Goal: Contribute content: Contribute content

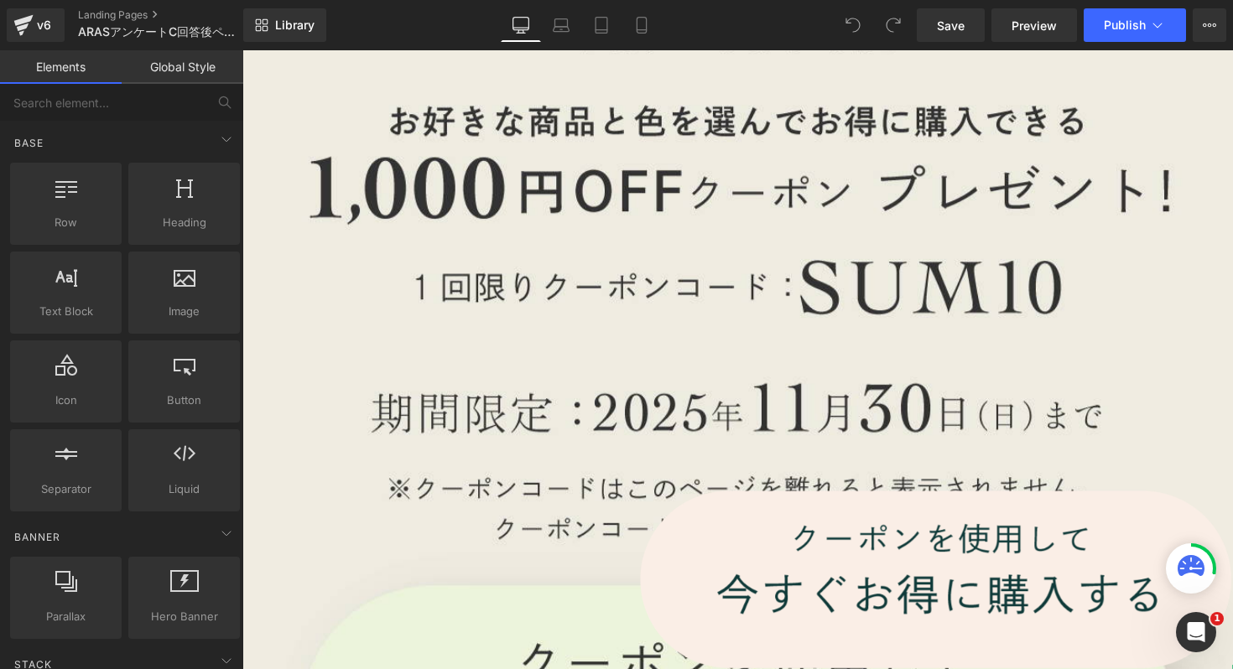
scroll to position [1095, 0]
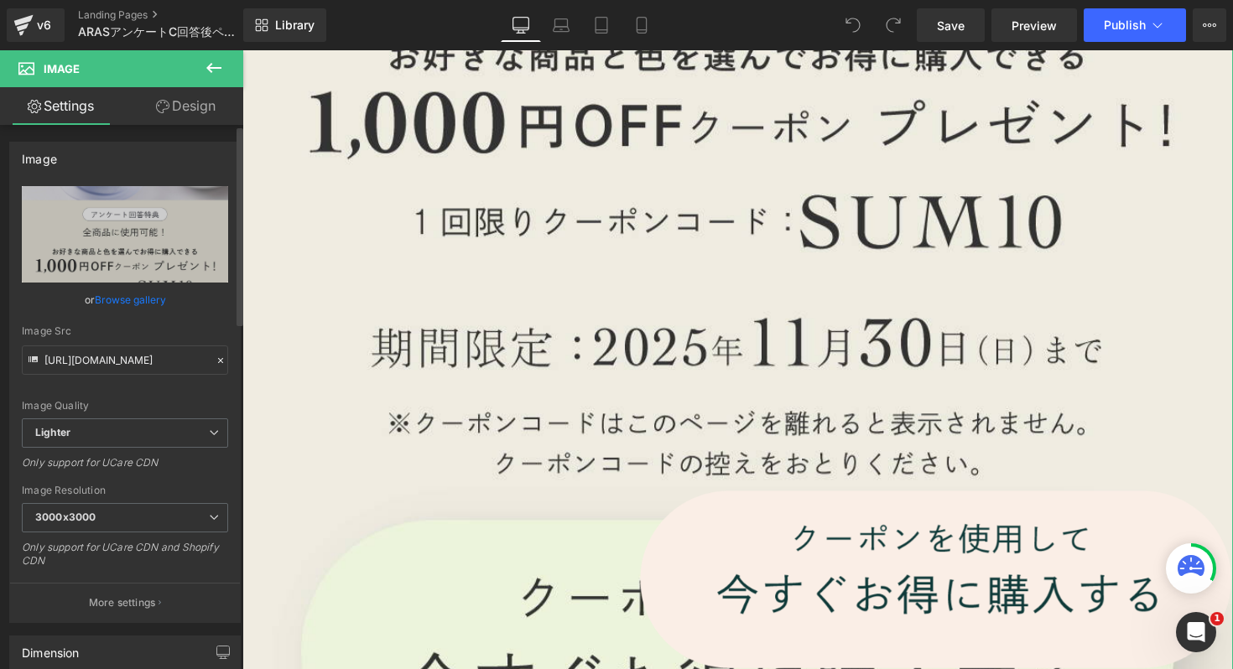
click at [146, 292] on link "Browse gallery" at bounding box center [130, 299] width 71 height 29
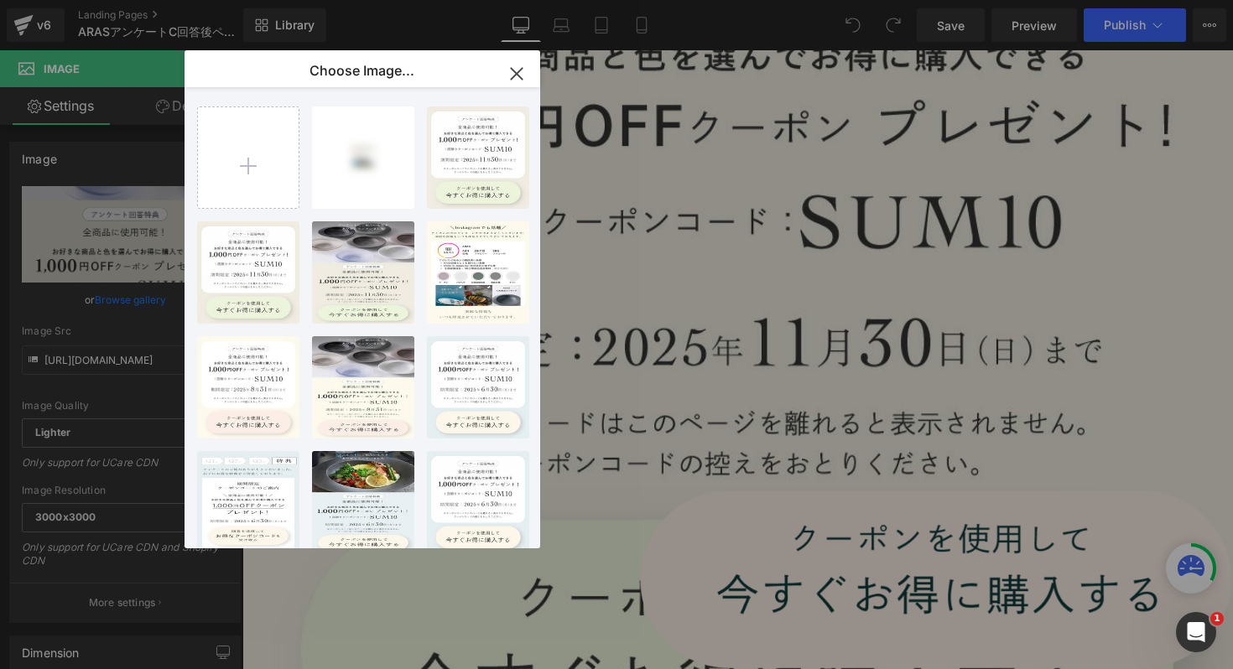
click at [528, 82] on icon "button" at bounding box center [516, 73] width 27 height 27
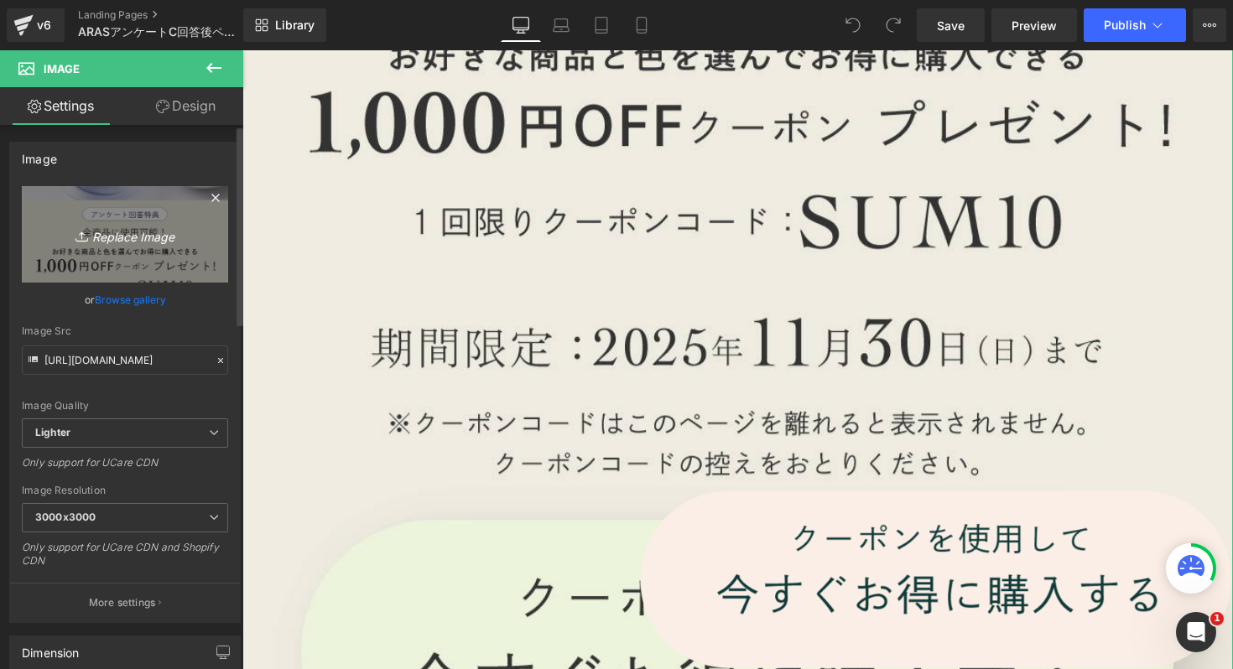
click at [85, 238] on icon at bounding box center [83, 236] width 17 height 17
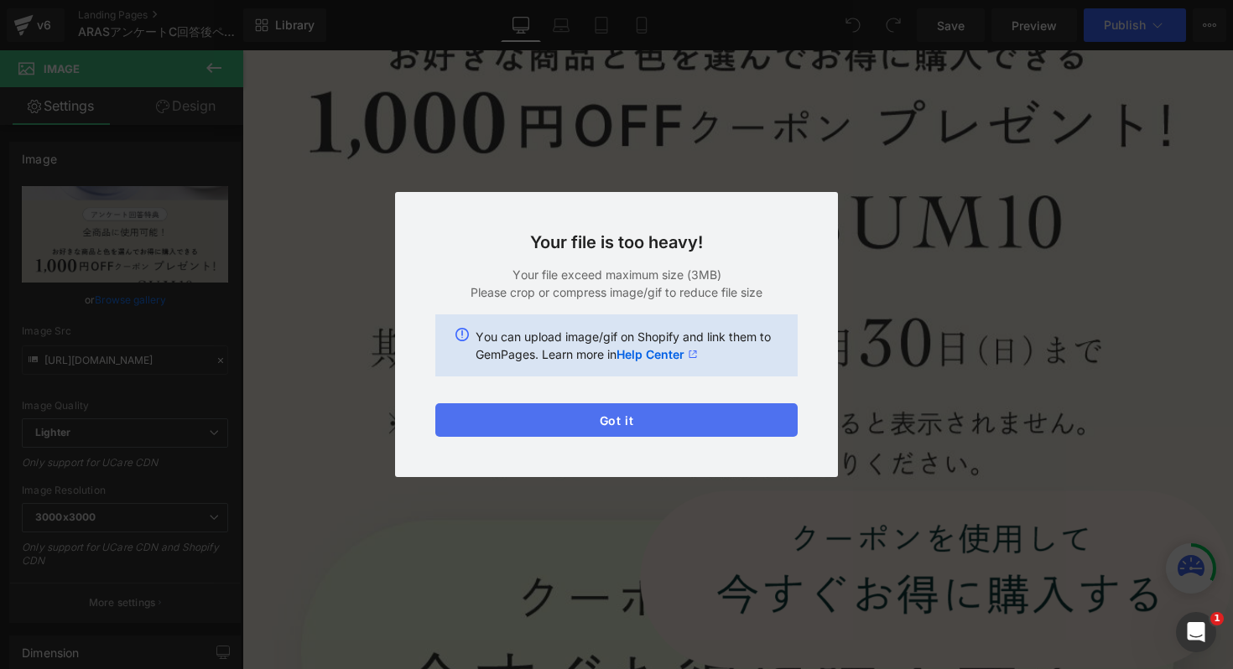
click at [694, 424] on button "Got it" at bounding box center [616, 420] width 362 height 34
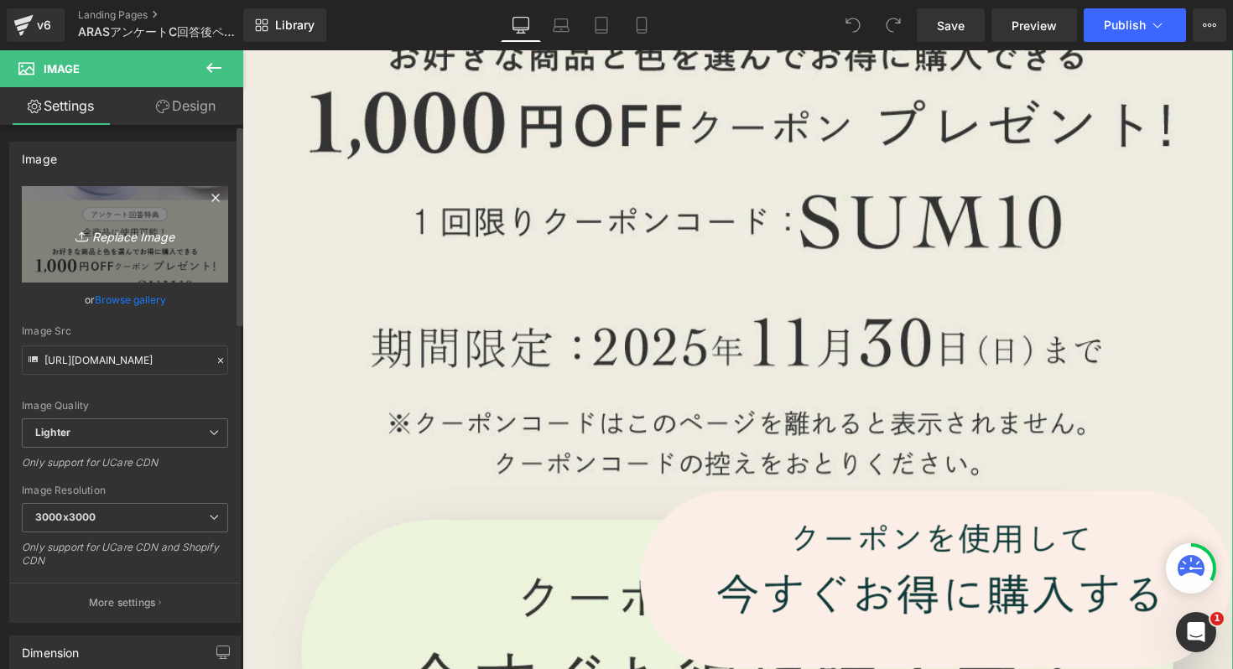
click at [146, 245] on icon "Replace Image" at bounding box center [125, 234] width 134 height 21
click at [141, 248] on link "Replace Image" at bounding box center [125, 234] width 206 height 96
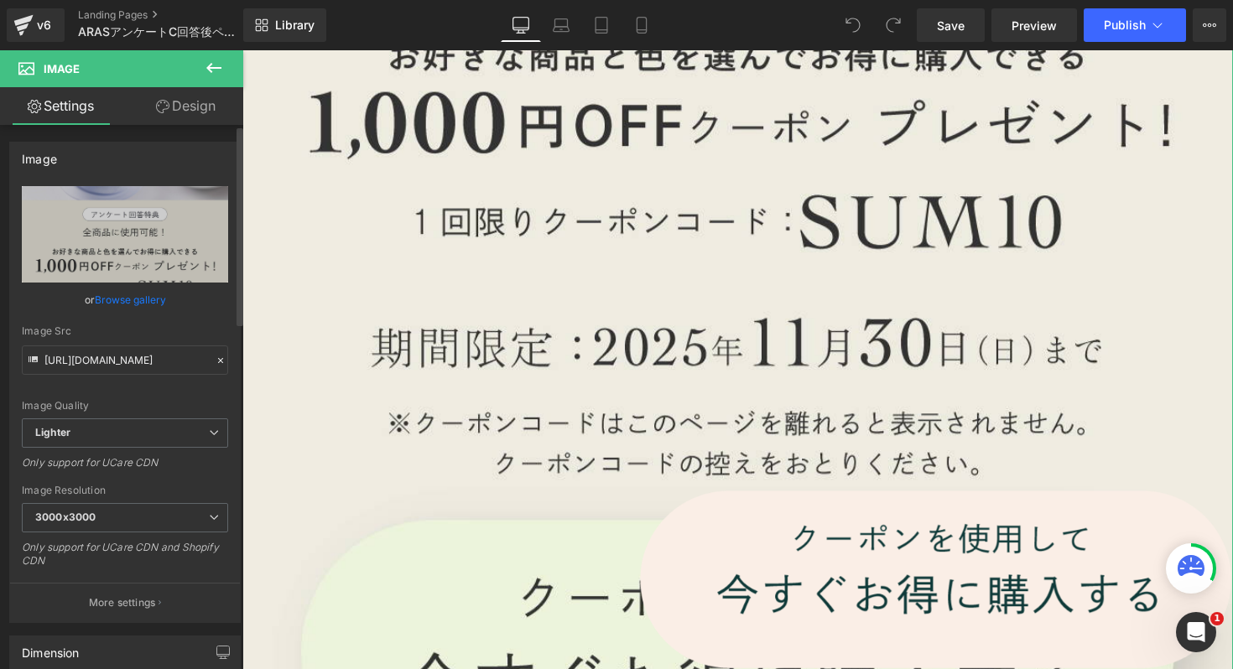
click at [114, 295] on link "Browse gallery" at bounding box center [130, 299] width 71 height 29
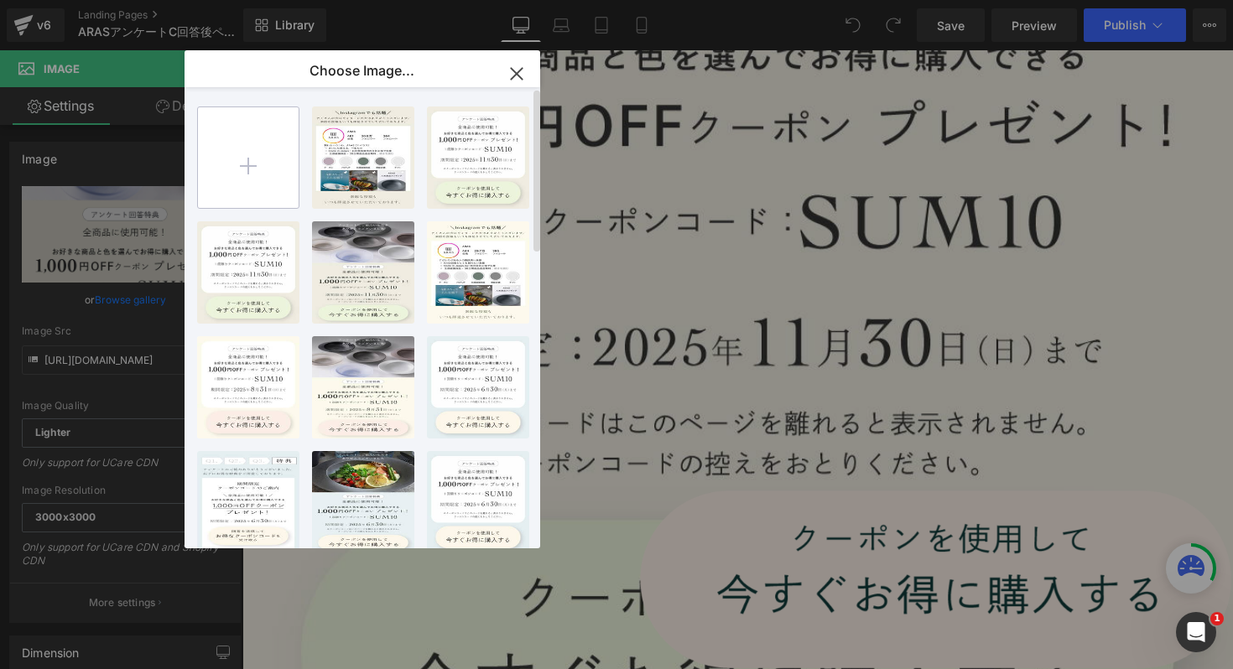
click at [258, 135] on input "file" at bounding box center [248, 157] width 101 height 101
type input "C:\fakepath\アンケートFAL10_AN-1 のコピー.png"
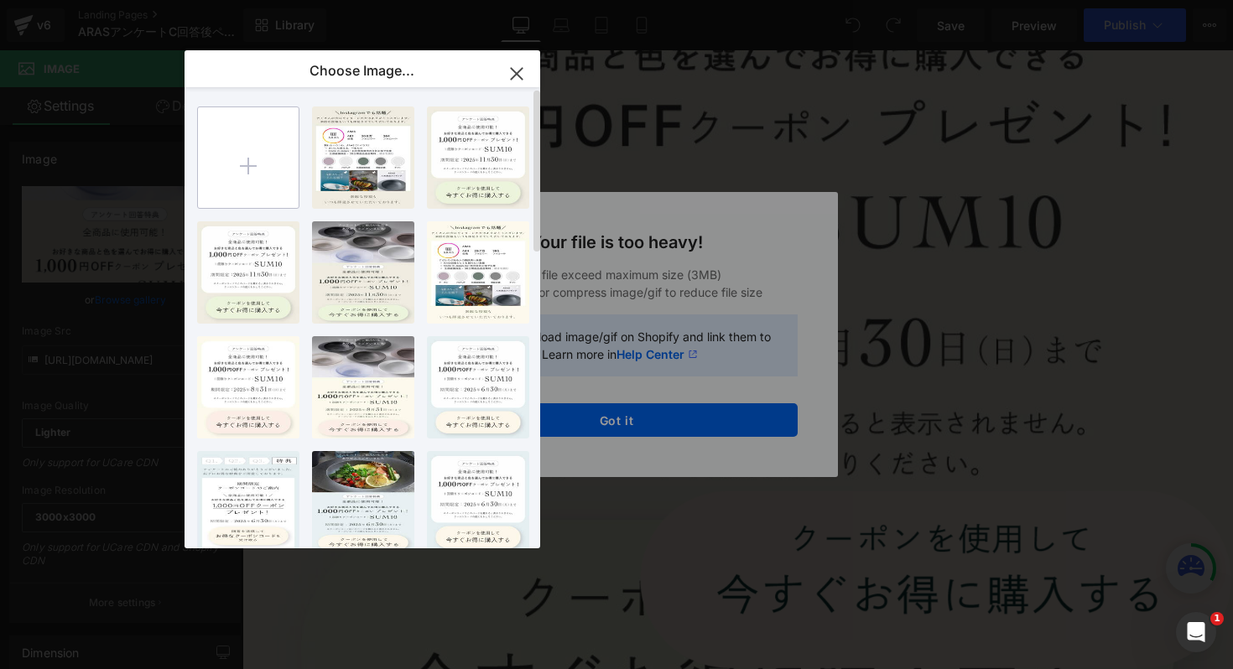
click at [288, 190] on input "file" at bounding box center [248, 157] width 101 height 101
click at [259, 173] on input "file" at bounding box center [248, 157] width 101 height 101
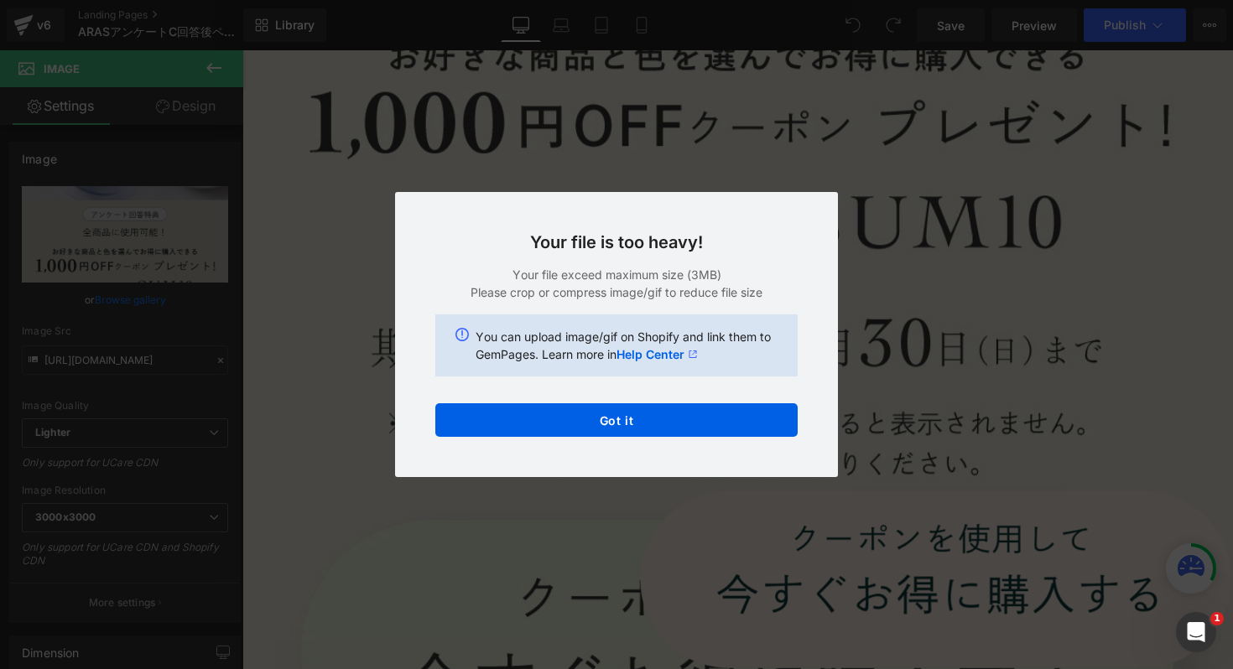
click at [755, 0] on div "Text Color Highlight Color #333333 Choose Image... Back to Library Insert アンケート…" at bounding box center [616, 0] width 1233 height 0
click at [755, 428] on button "Got it" at bounding box center [616, 420] width 362 height 34
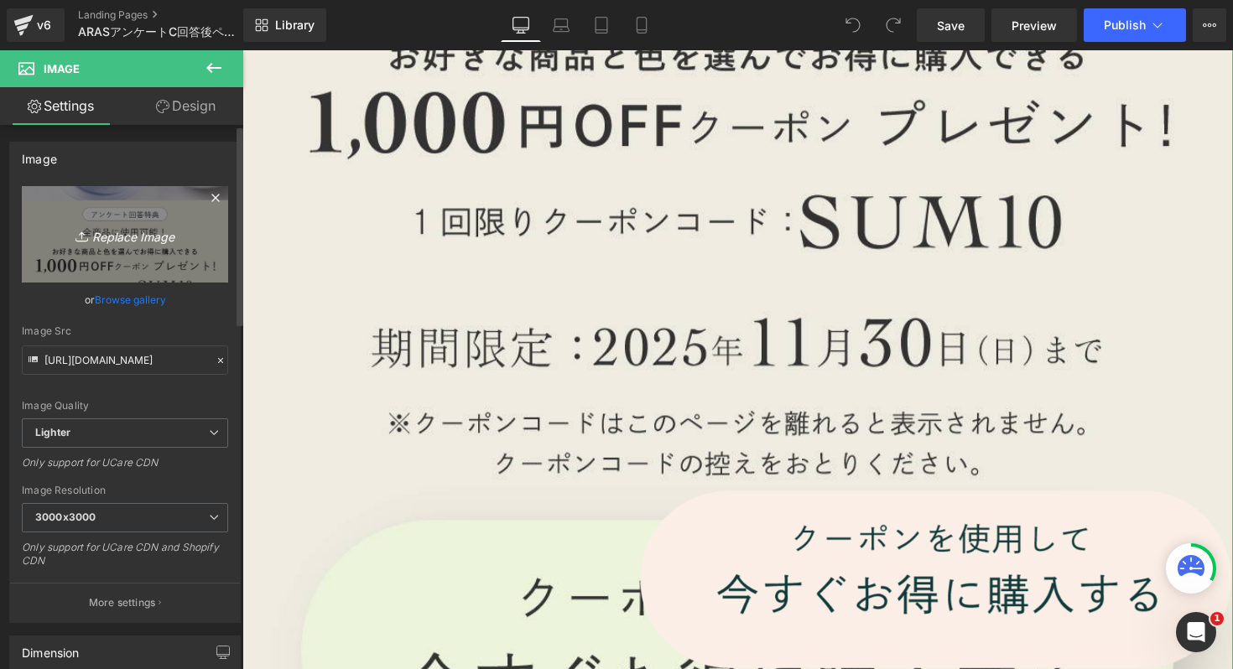
click at [159, 258] on link "Replace Image" at bounding box center [125, 234] width 206 height 96
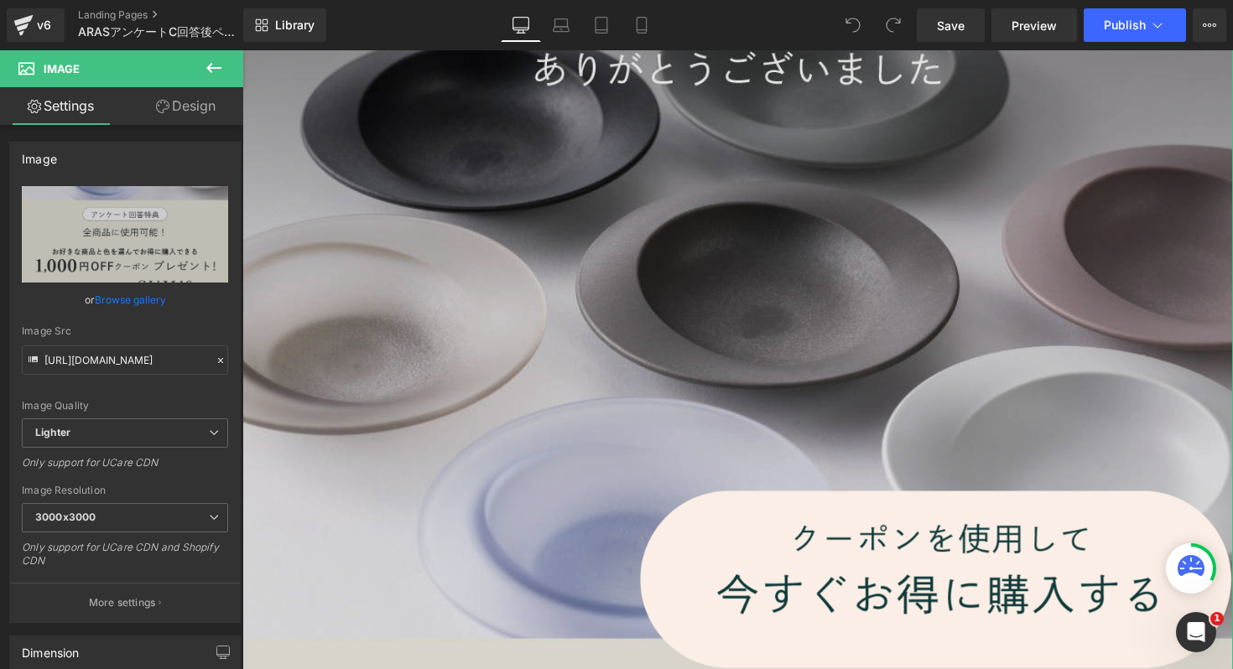
scroll to position [335, 0]
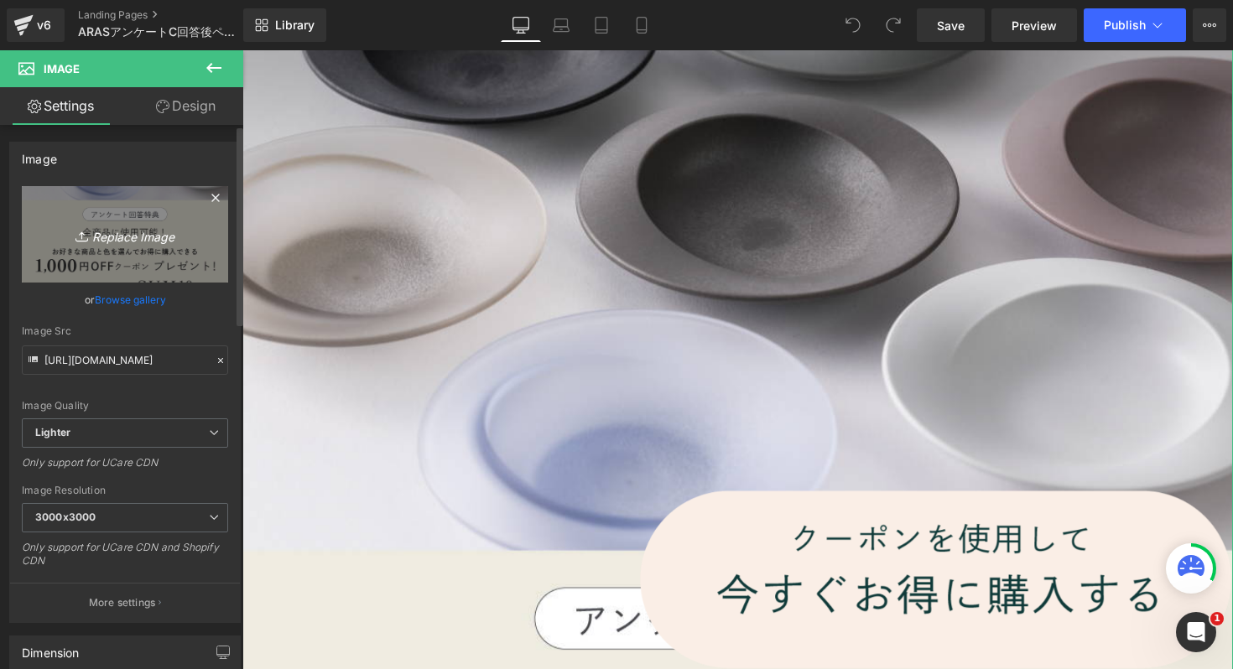
click at [86, 235] on icon at bounding box center [83, 236] width 17 height 17
type input "C:\fakepath\アンケートFAL10_AN-1 のコピー.jpg"
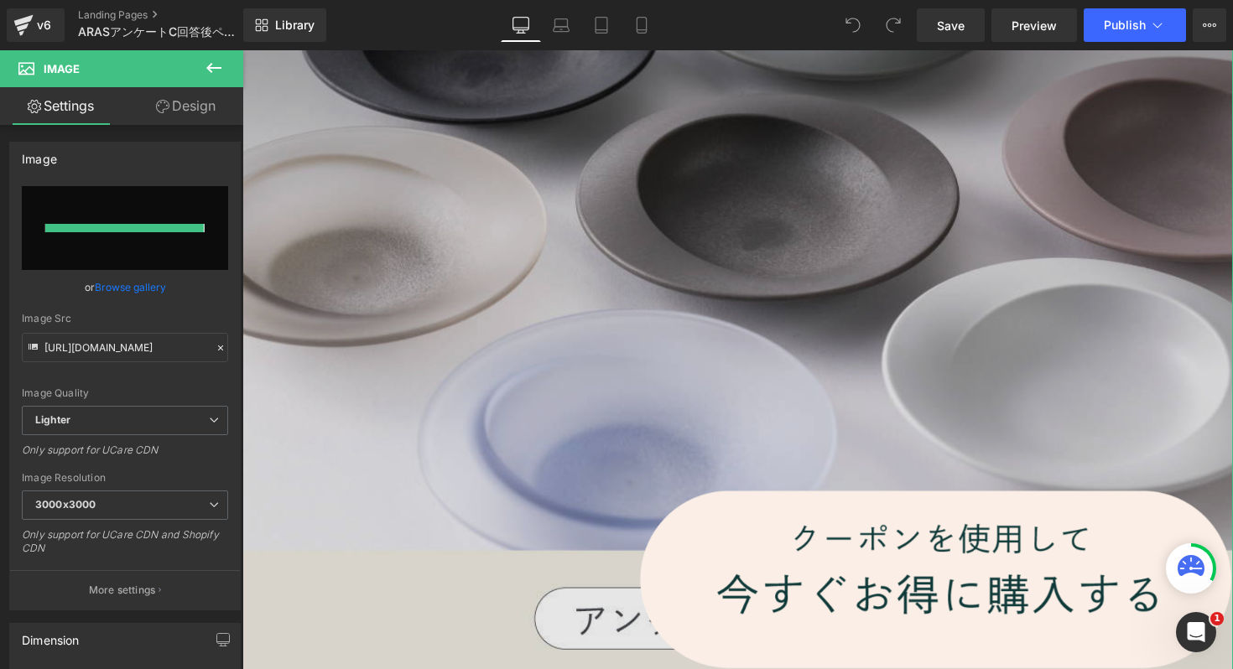
type input "[URL][DOMAIN_NAME]"
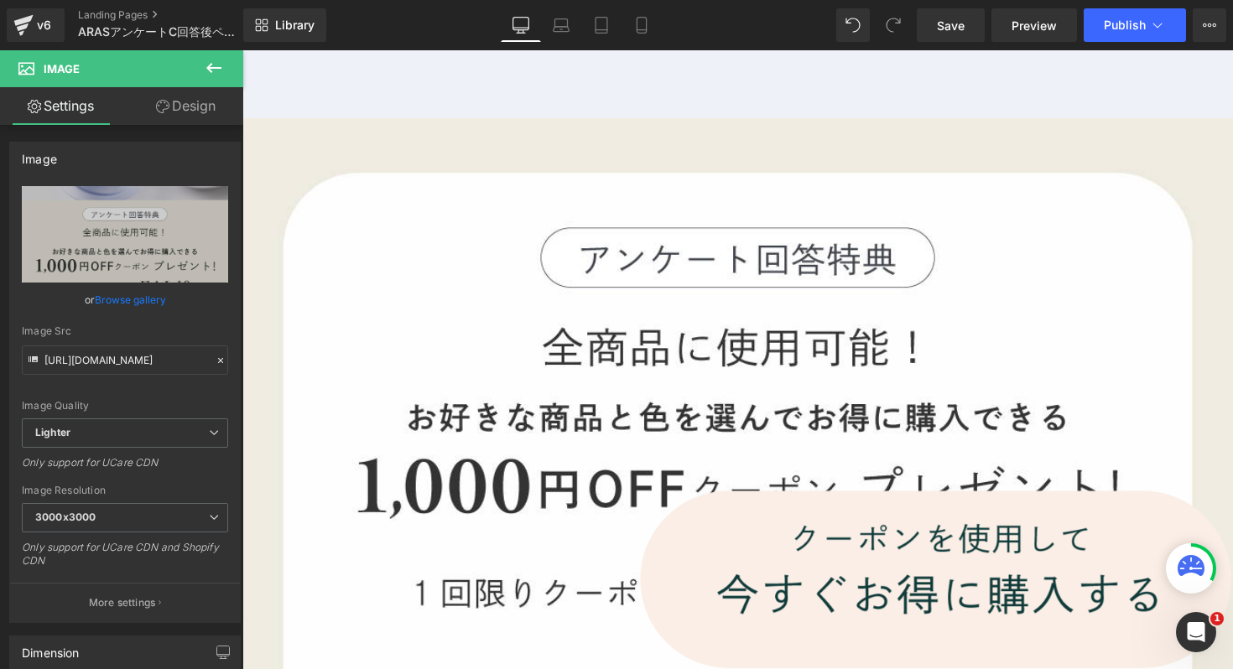
scroll to position [5269, 0]
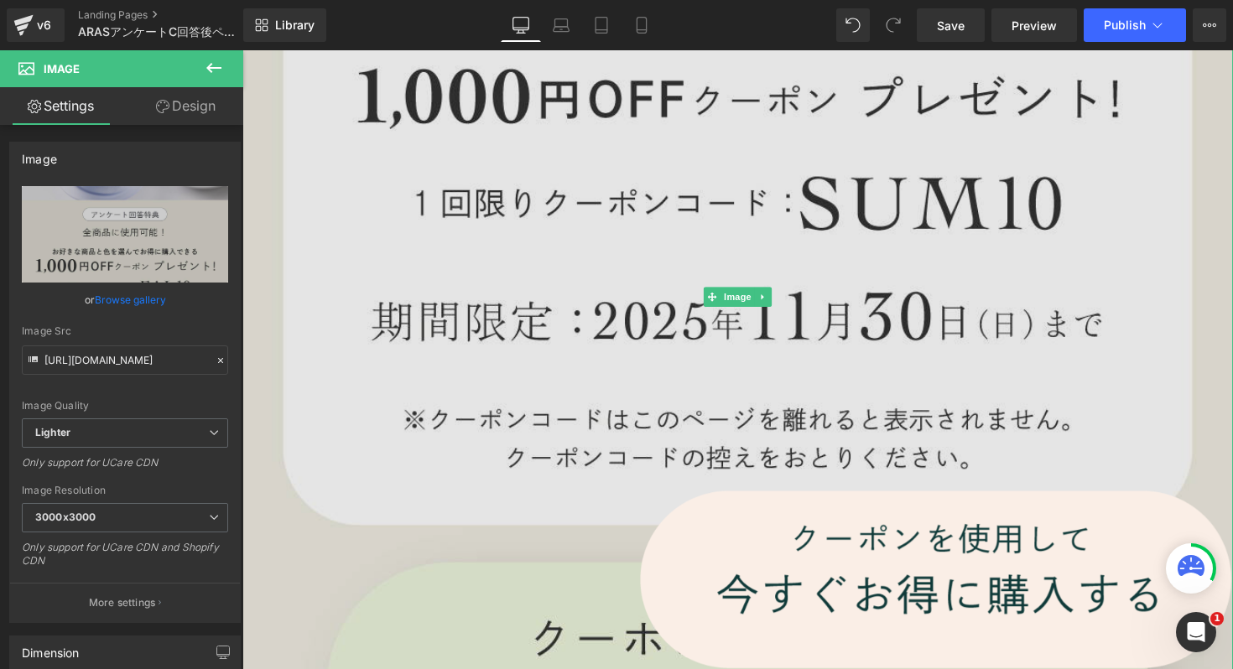
click at [779, 319] on img at bounding box center [749, 302] width 1015 height 1165
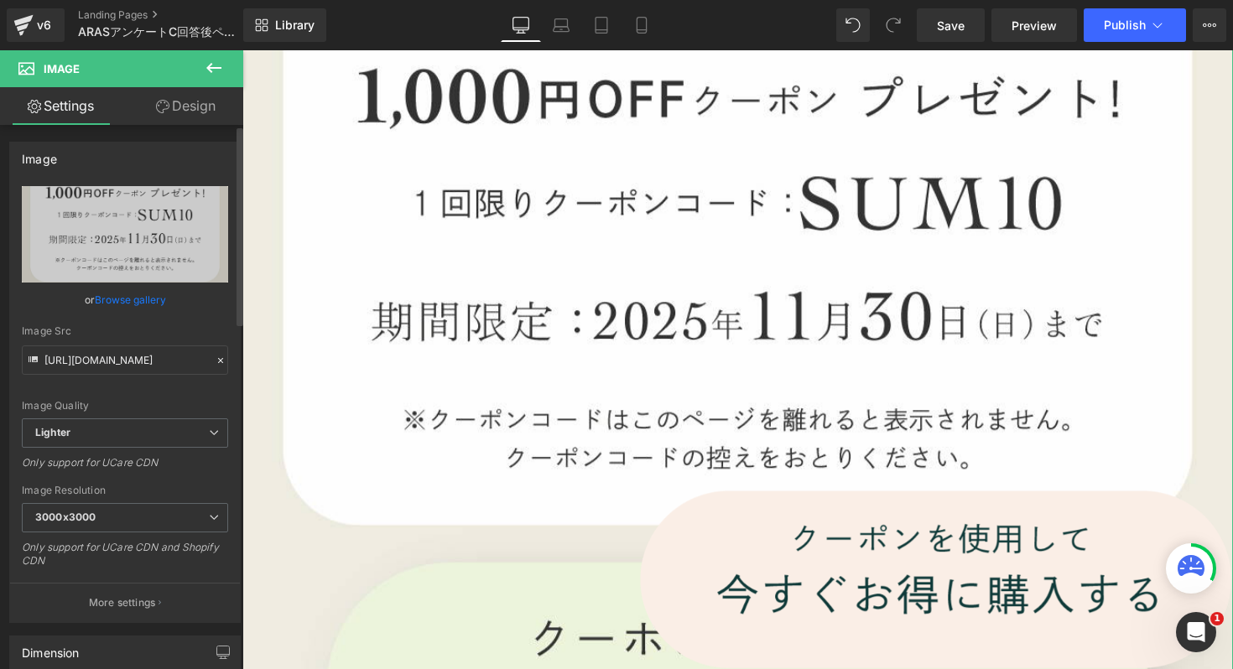
click at [143, 302] on link "Browse gallery" at bounding box center [130, 299] width 71 height 29
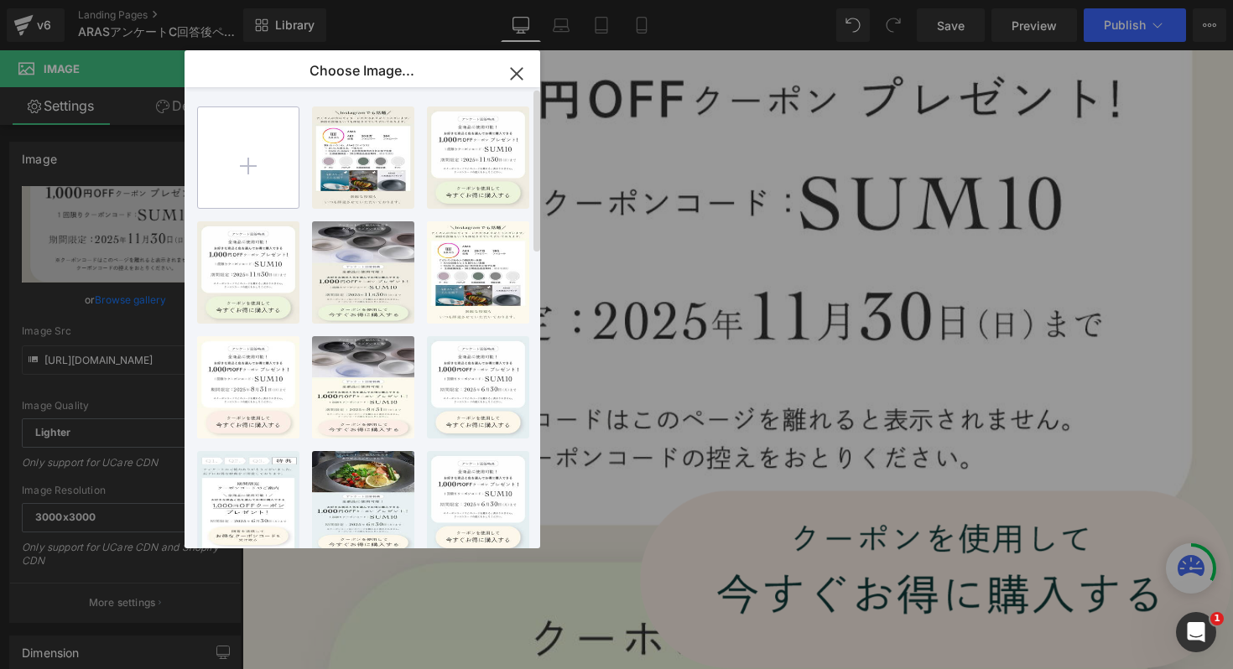
click at [251, 127] on input "file" at bounding box center [248, 157] width 101 height 101
type input "C:\fakepath\アンケートFAL10_AN-2.jpg"
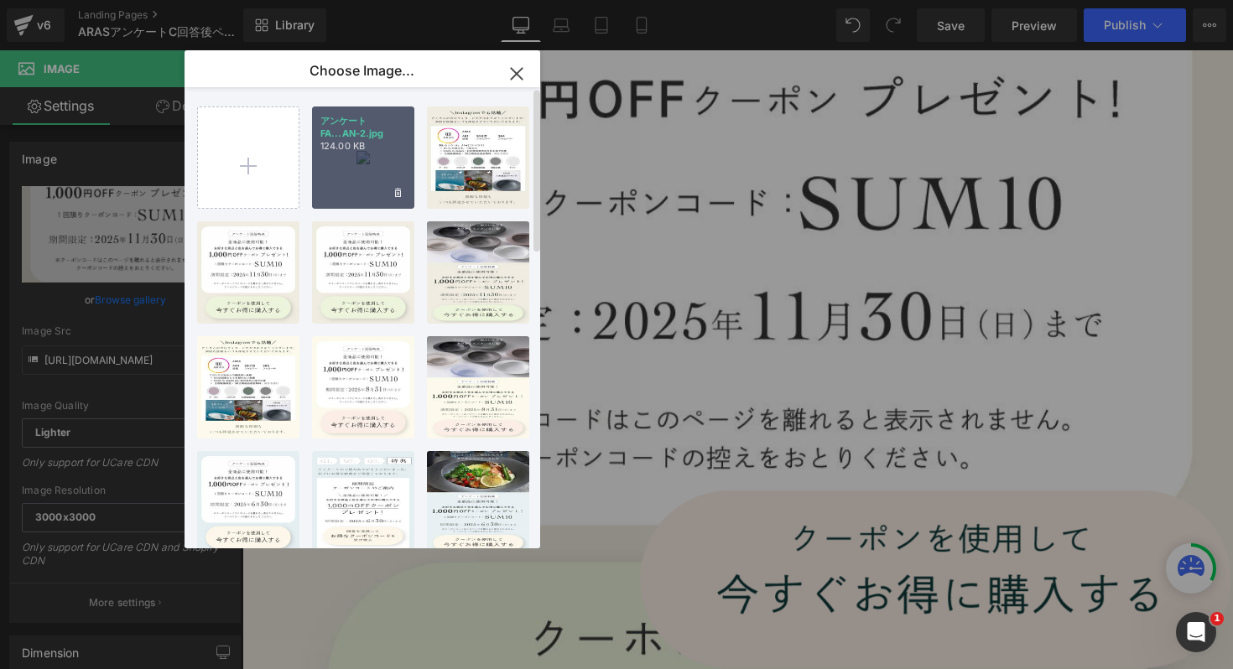
click at [376, 134] on p "アンケートFA...AN-2.jpg" at bounding box center [363, 127] width 86 height 25
click at [378, 136] on img at bounding box center [749, 302] width 1015 height 1165
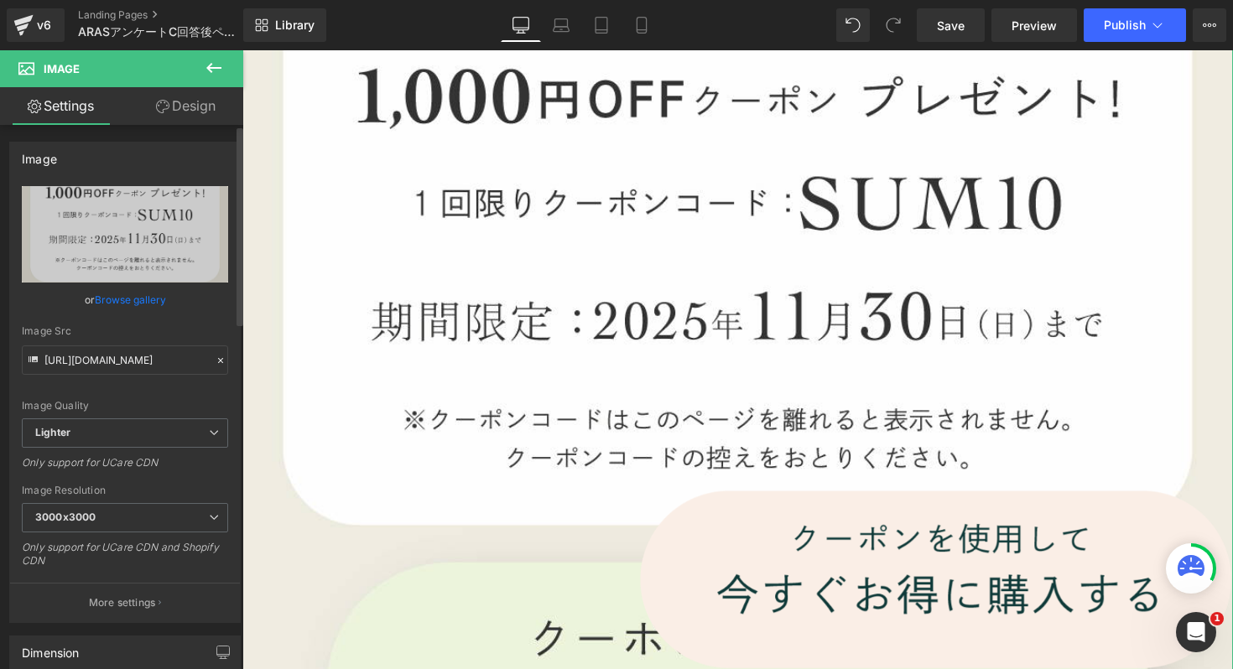
click at [148, 293] on link "Browse gallery" at bounding box center [130, 299] width 71 height 29
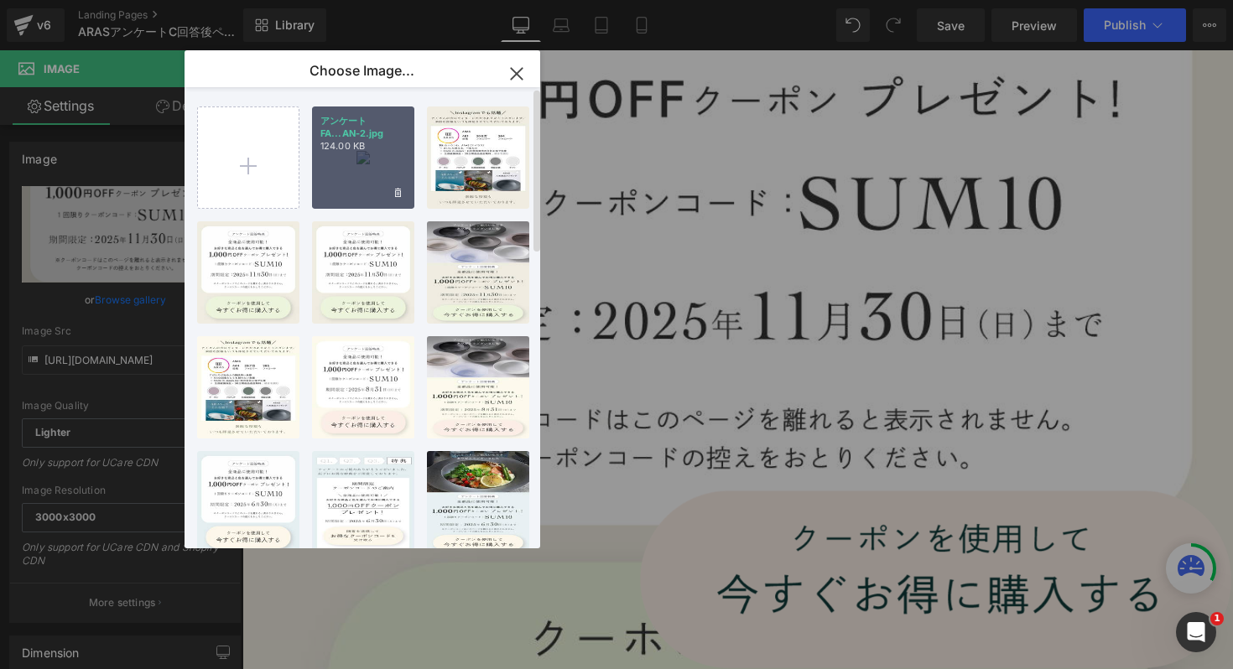
click at [357, 155] on div "アンケートFA...AN-2.jpg 124.00 KB" at bounding box center [363, 158] width 102 height 102
type input "[URL][DOMAIN_NAME]"
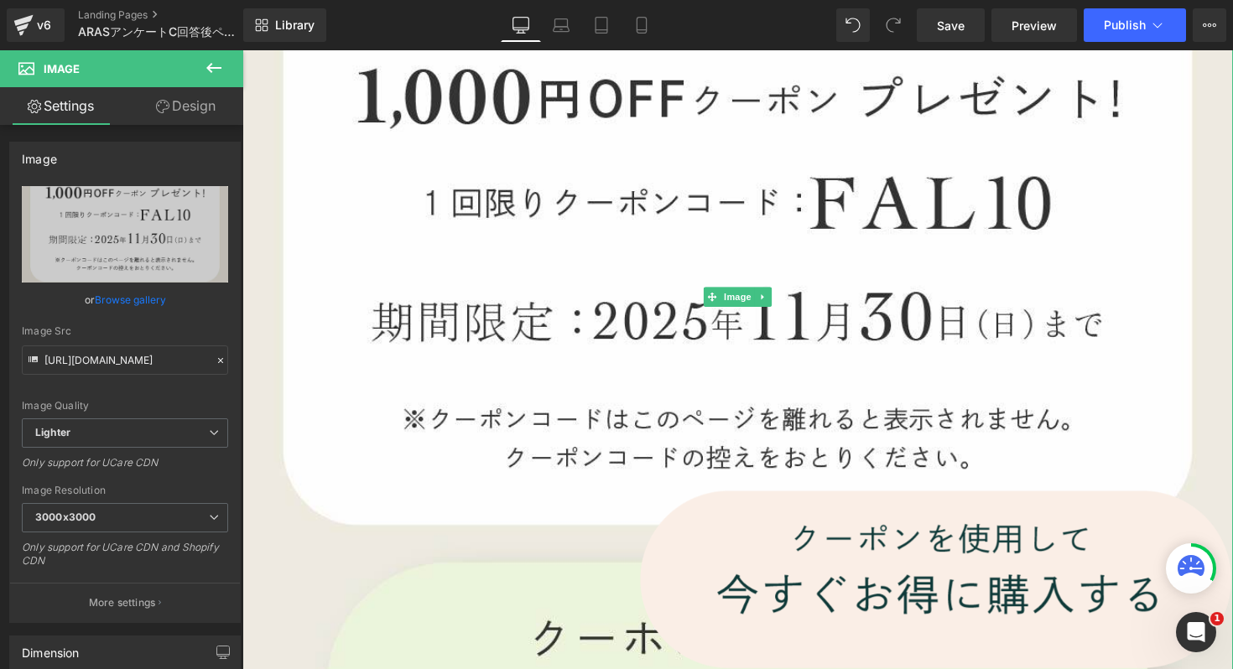
click at [360, 158] on img at bounding box center [749, 302] width 1015 height 1165
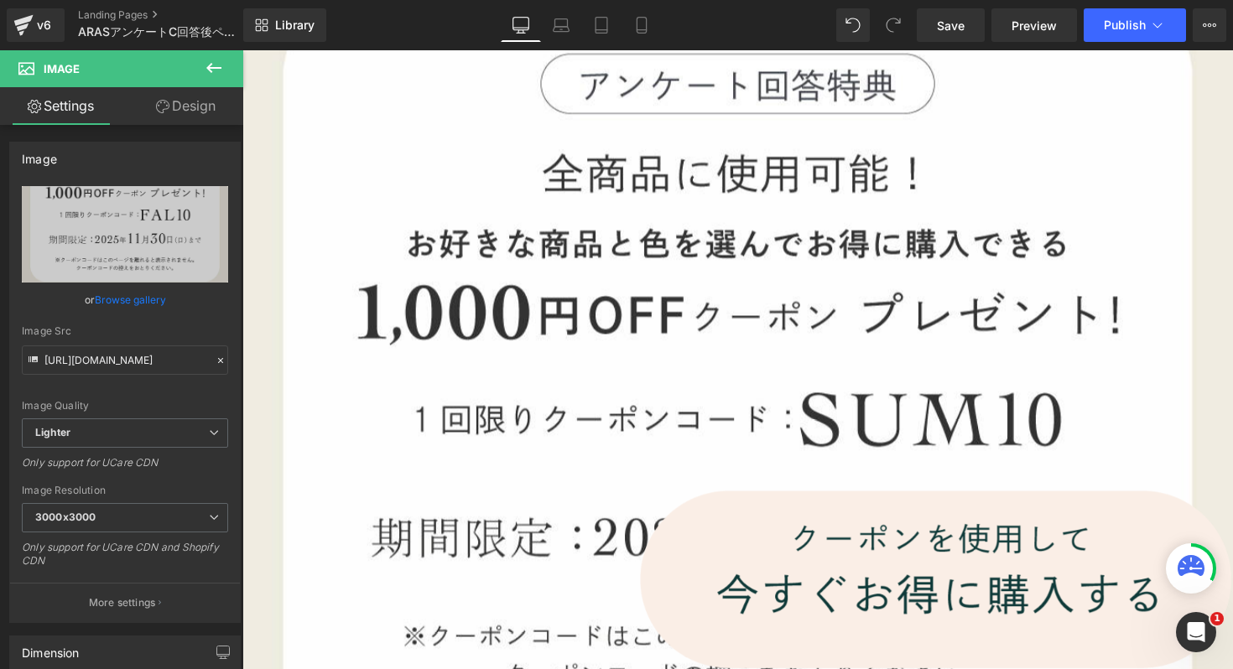
scroll to position [11571, 0]
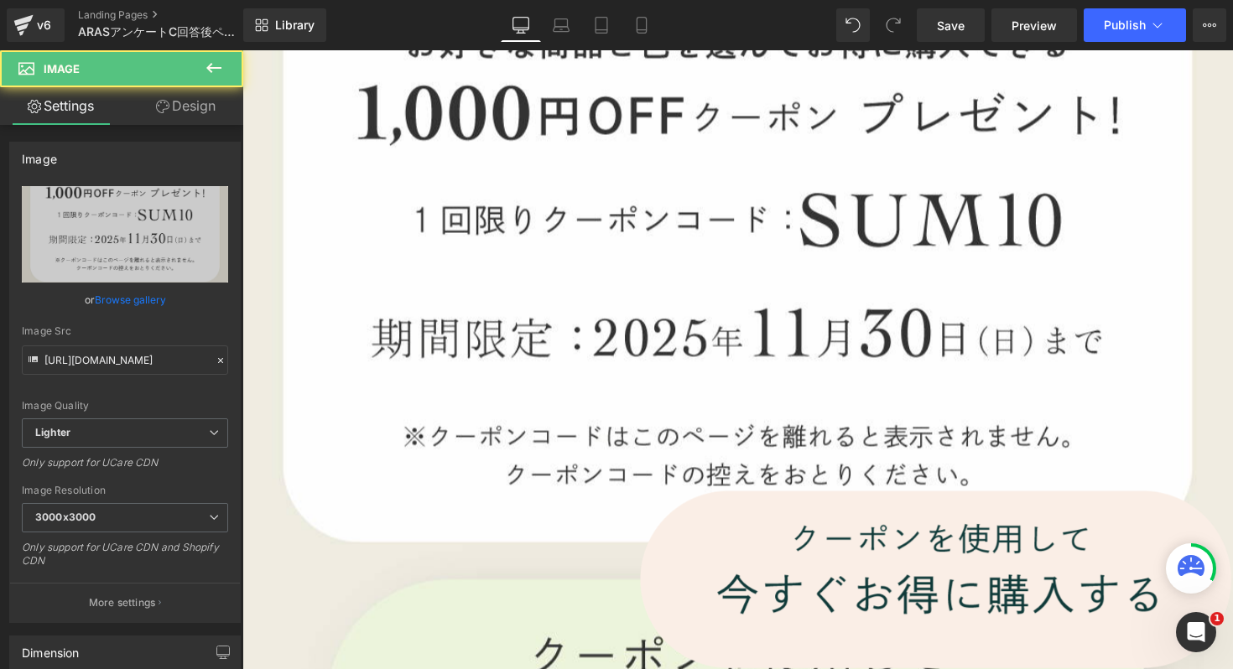
click at [542, 350] on img at bounding box center [749, 319] width 1015 height 1165
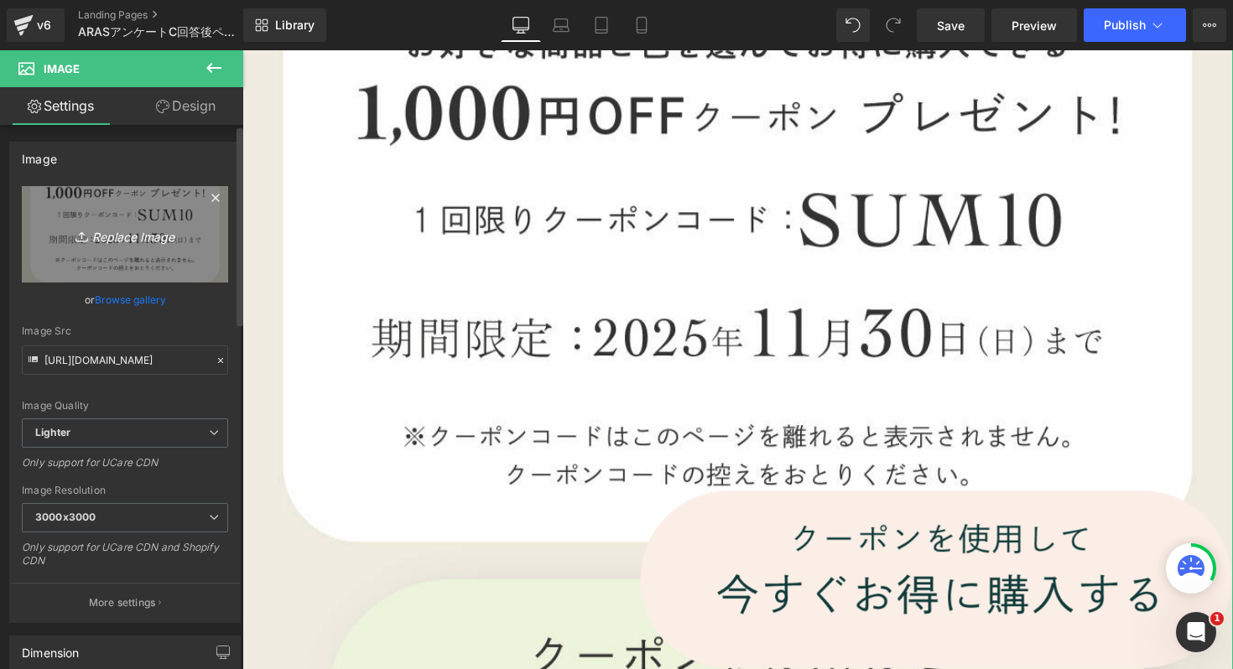
click at [148, 239] on icon "Replace Image" at bounding box center [125, 234] width 134 height 21
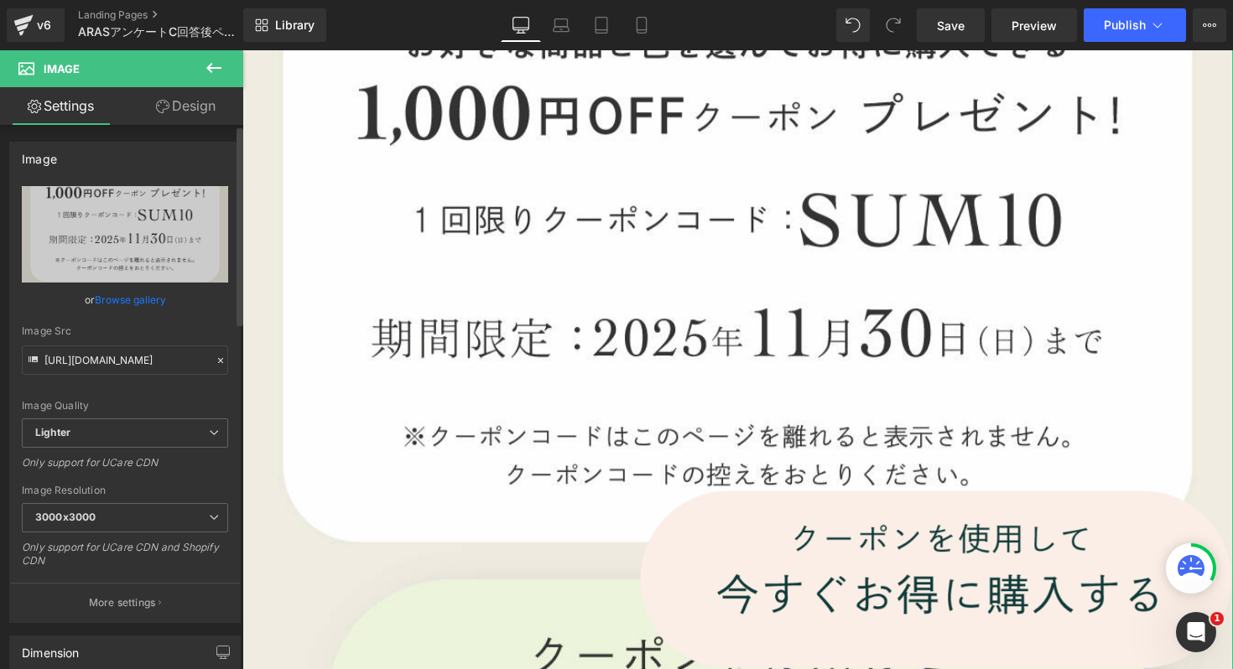
click at [143, 306] on link "Browse gallery" at bounding box center [130, 299] width 71 height 29
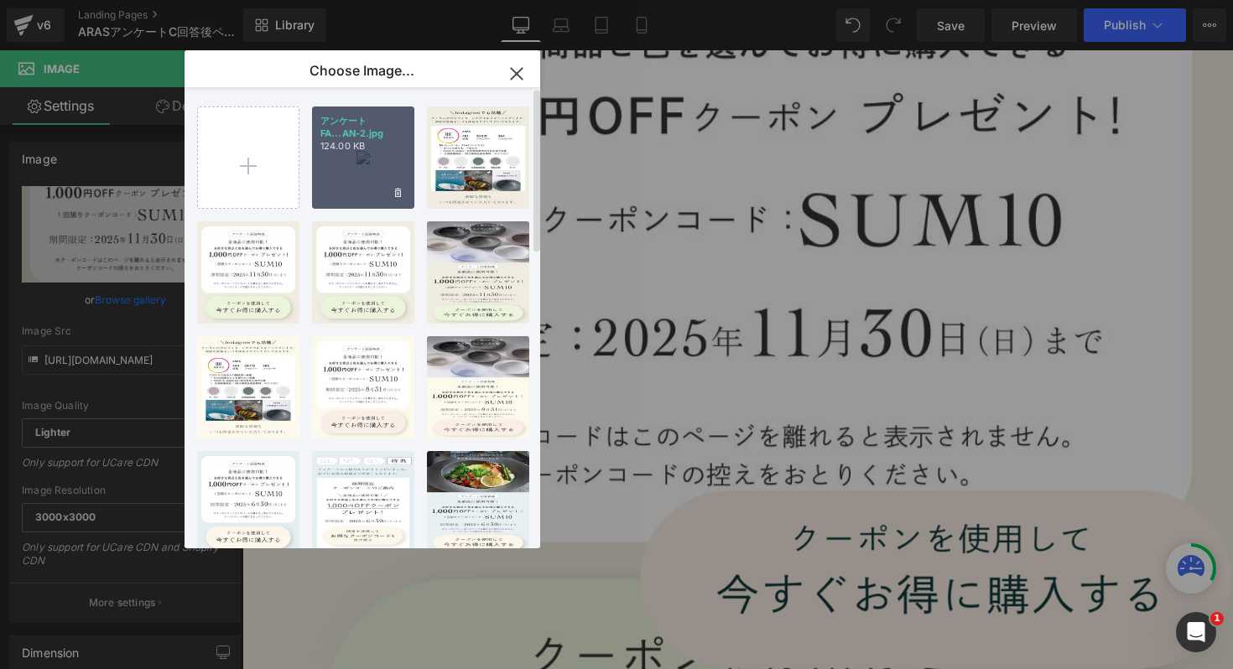
click at [407, 139] on div "アンケートFA...AN-2.jpg 124.00 KB" at bounding box center [363, 158] width 102 height 102
type input "[URL][DOMAIN_NAME]"
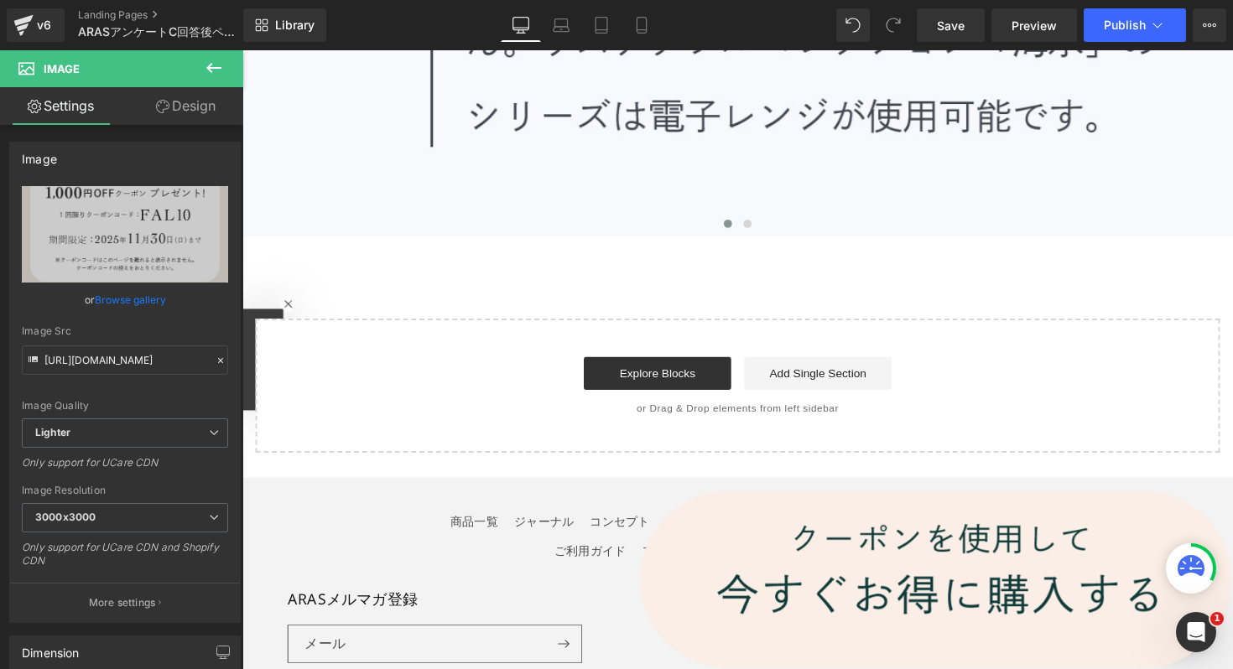
scroll to position [17377, 0]
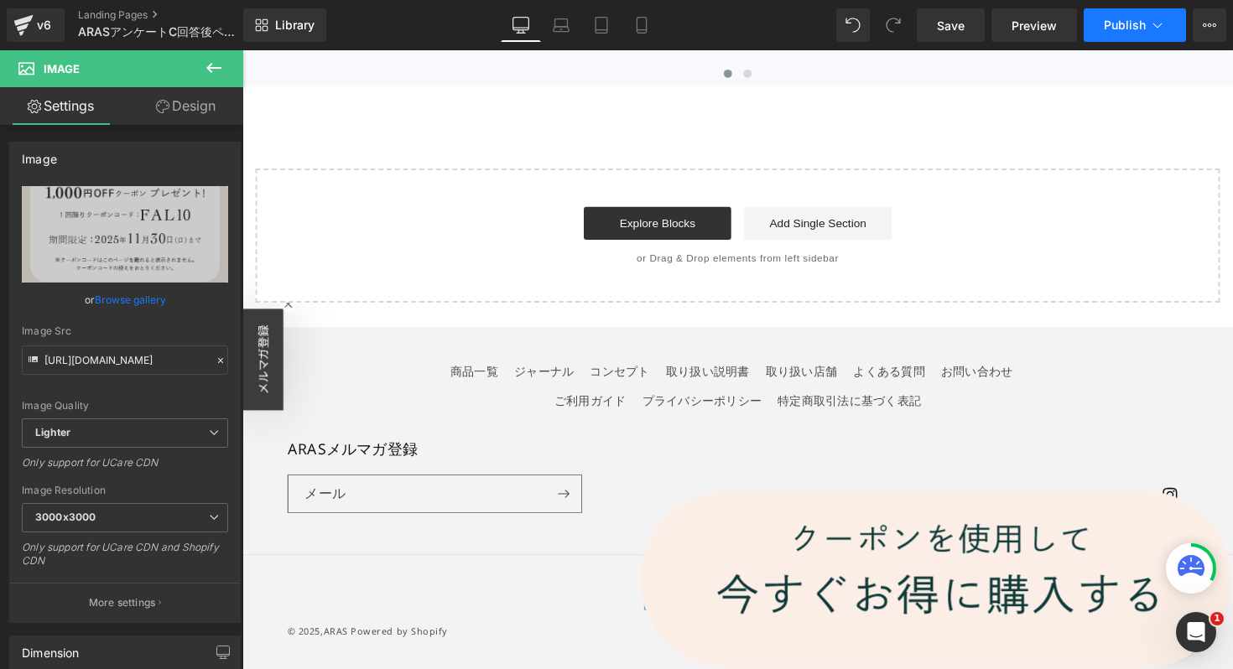
click at [1111, 29] on span "Publish" at bounding box center [1125, 24] width 42 height 13
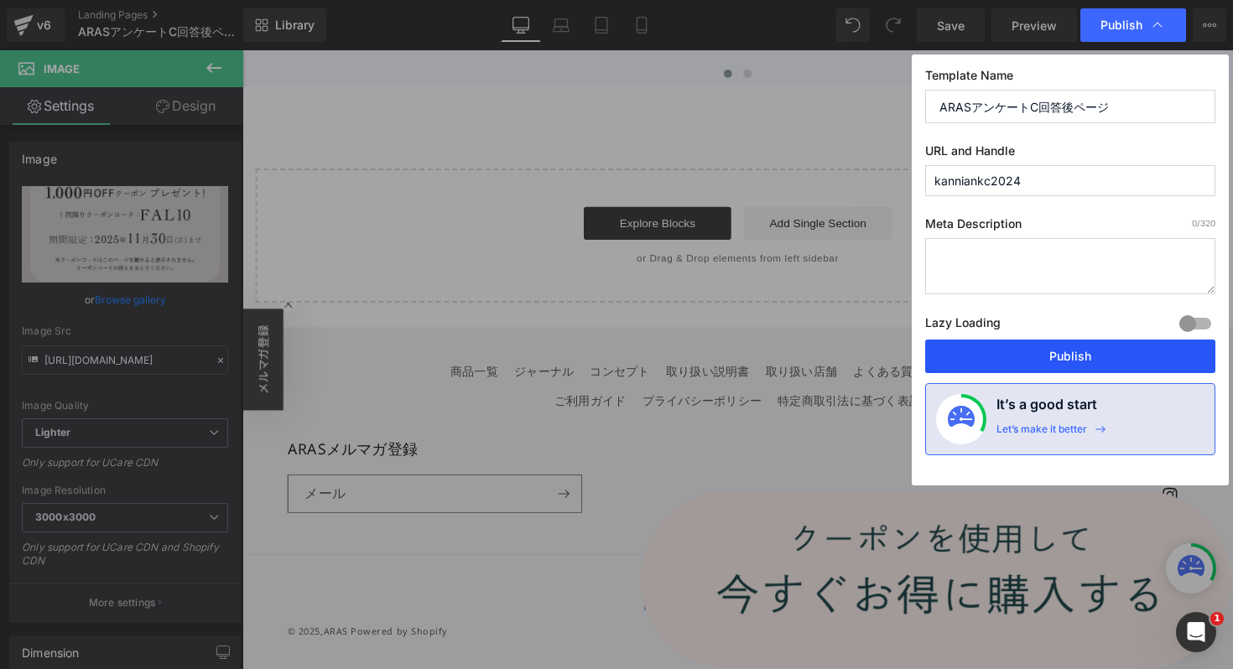
click at [1043, 351] on button "Publish" at bounding box center [1070, 357] width 290 height 34
